Goal: Browse casually

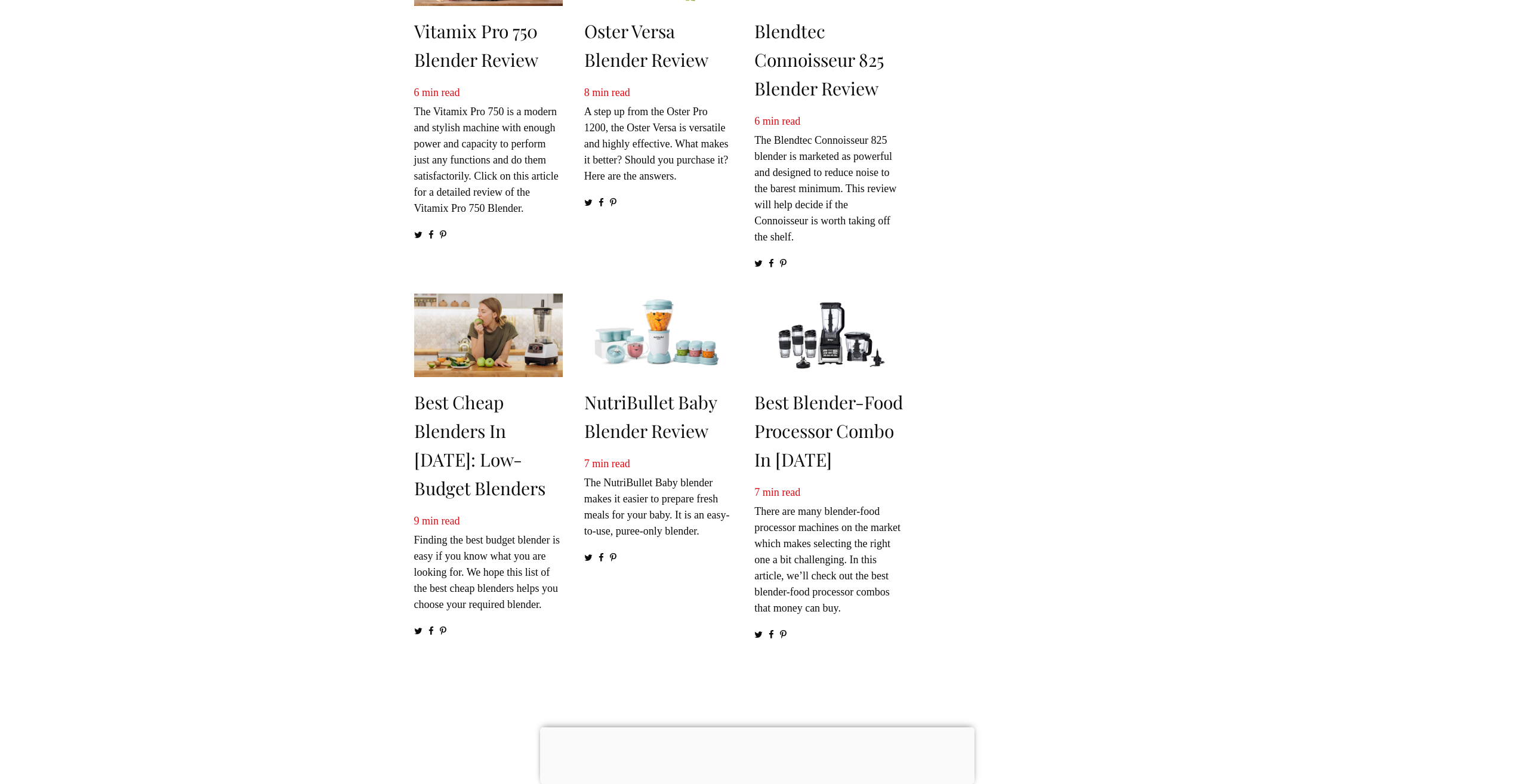
scroll to position [170, 0]
